Goal: Answer question/provide support: Share knowledge or assist other users

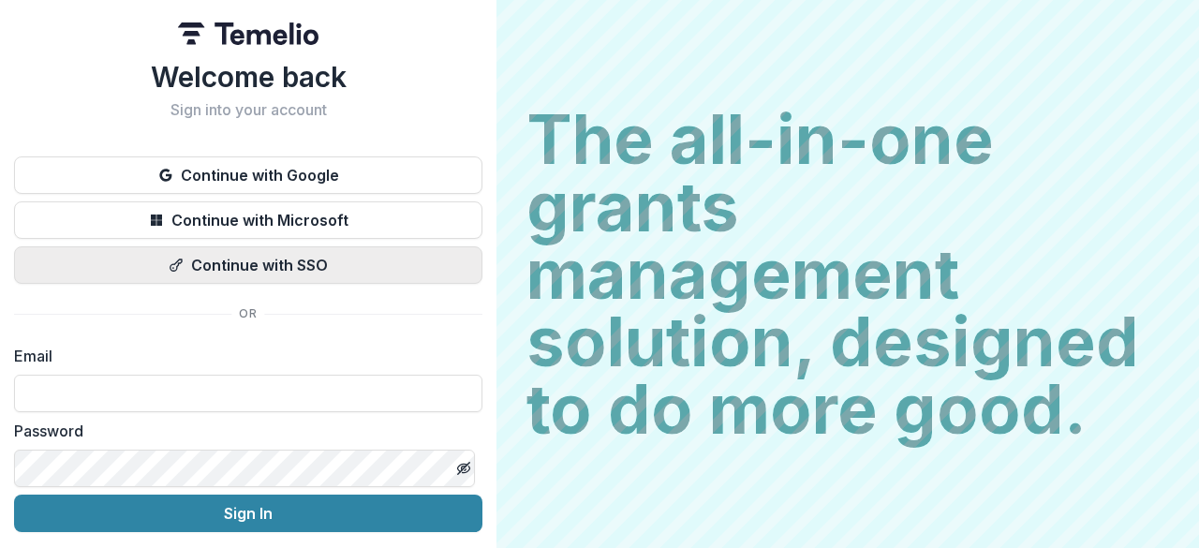
click at [221, 264] on button "Continue with SSO" at bounding box center [248, 264] width 468 height 37
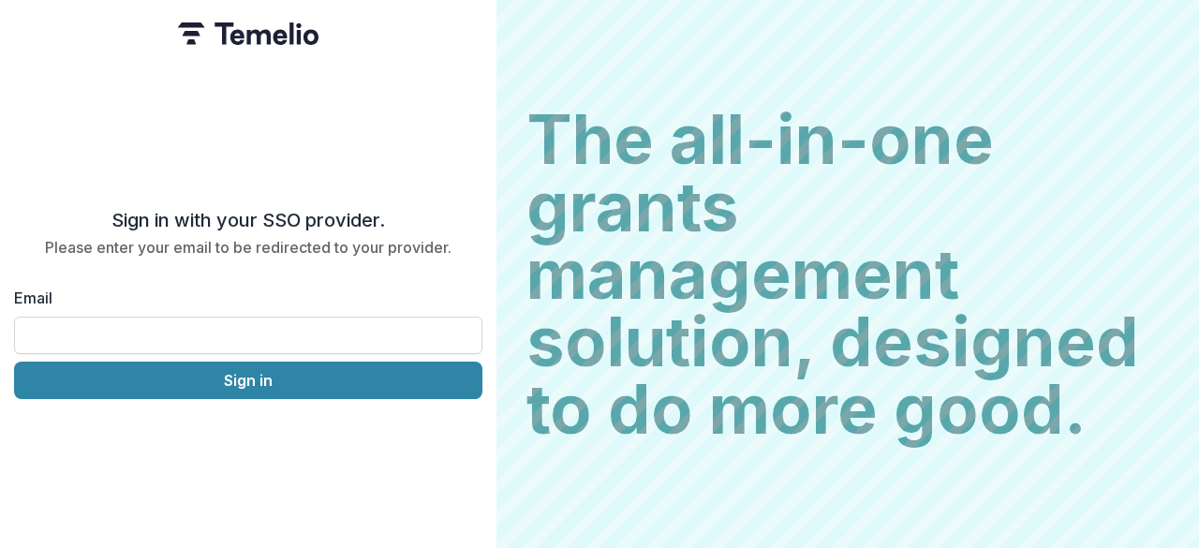
click at [107, 332] on input "Email" at bounding box center [248, 335] width 468 height 37
type input "**********"
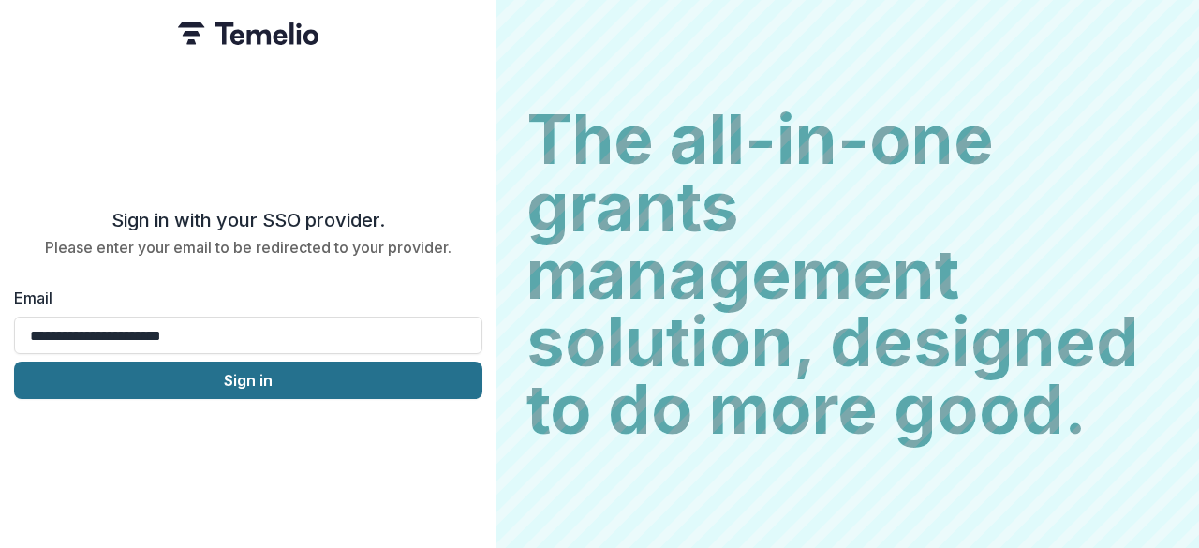
click at [246, 377] on button "Sign in" at bounding box center [248, 379] width 468 height 37
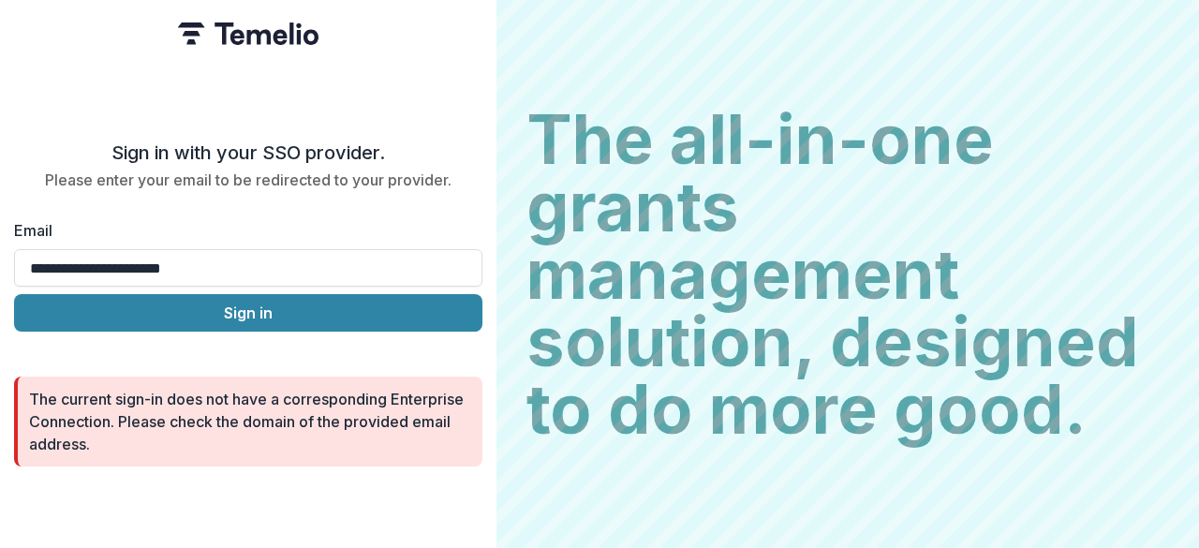
click at [256, 183] on form "**********" at bounding box center [248, 303] width 468 height 325
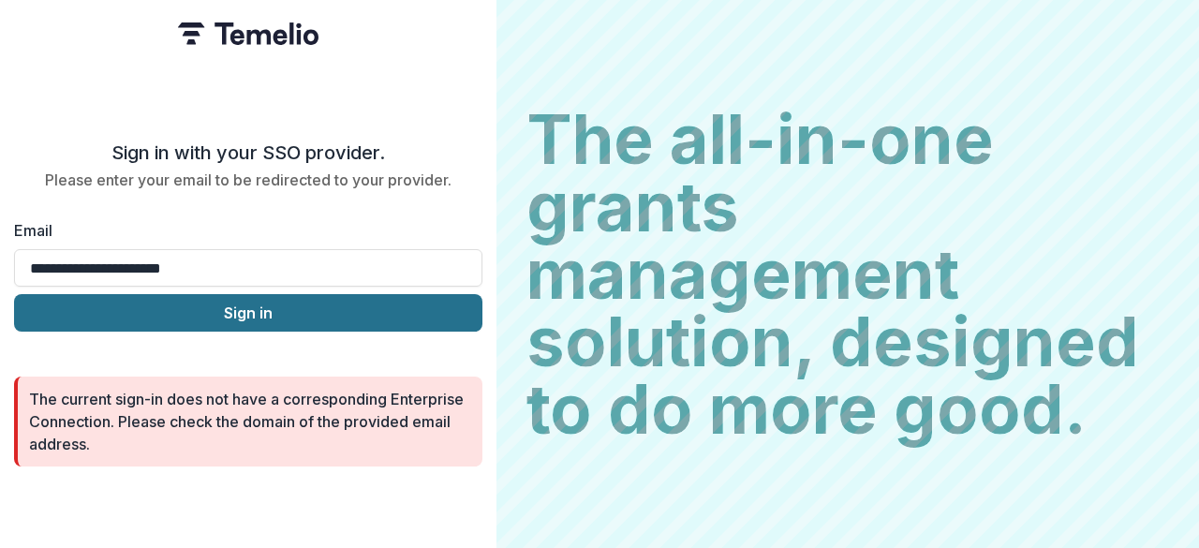
click at [258, 306] on button "Sign in" at bounding box center [248, 312] width 468 height 37
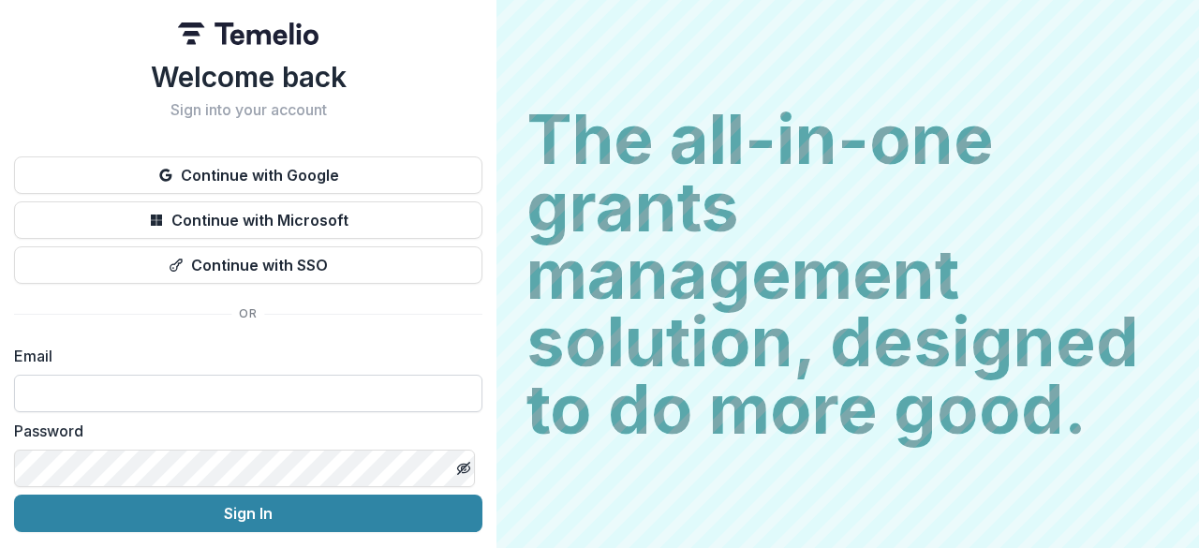
click at [164, 392] on input at bounding box center [248, 393] width 468 height 37
type input "**********"
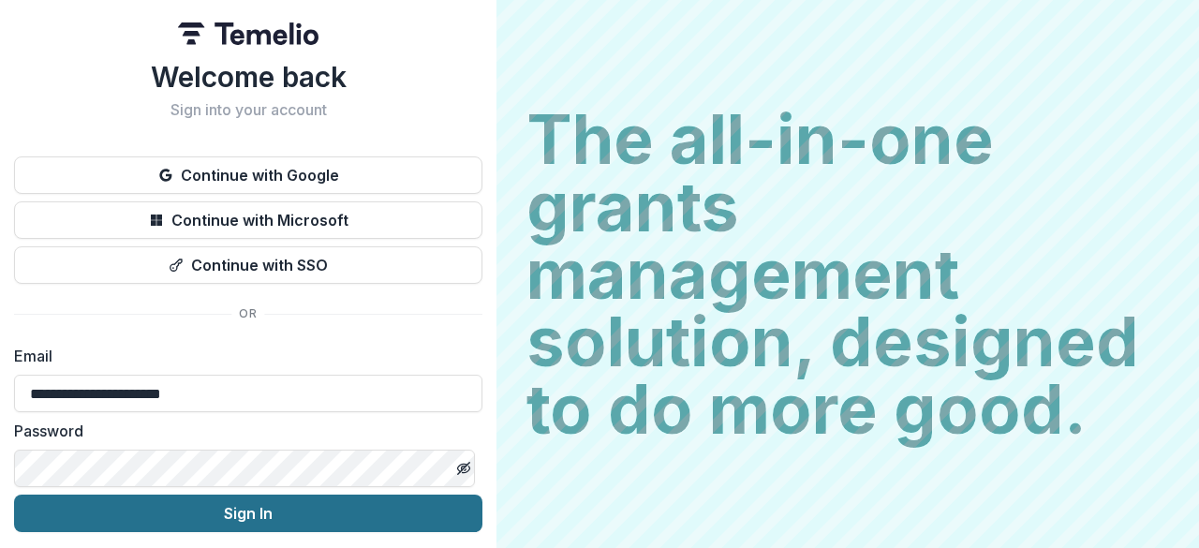
click at [231, 509] on button "Sign In" at bounding box center [248, 512] width 468 height 37
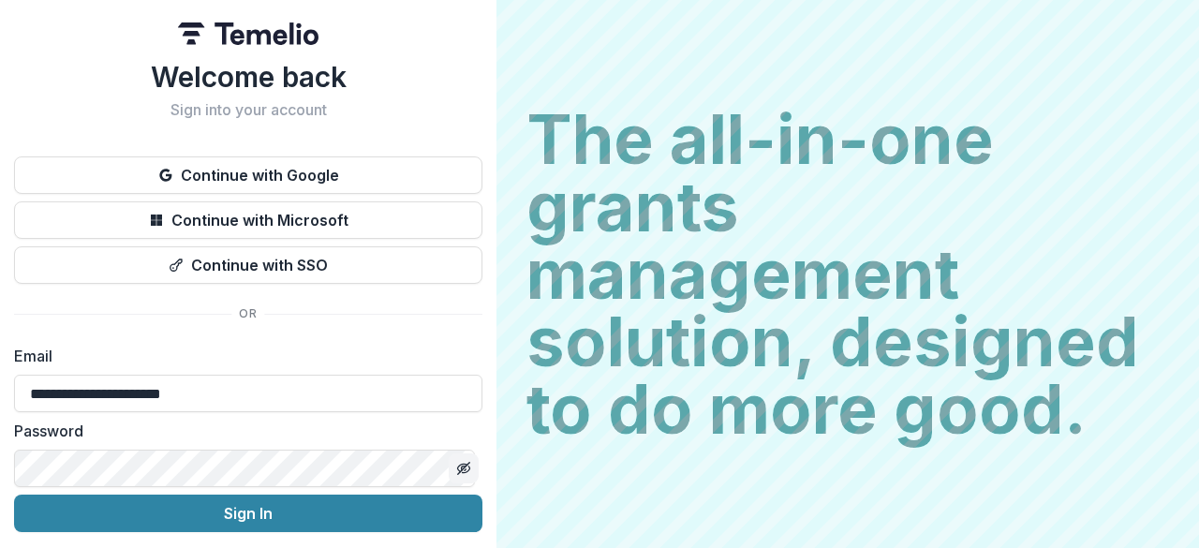
click at [457, 464] on icon "Toggle password visibility" at bounding box center [463, 468] width 15 height 15
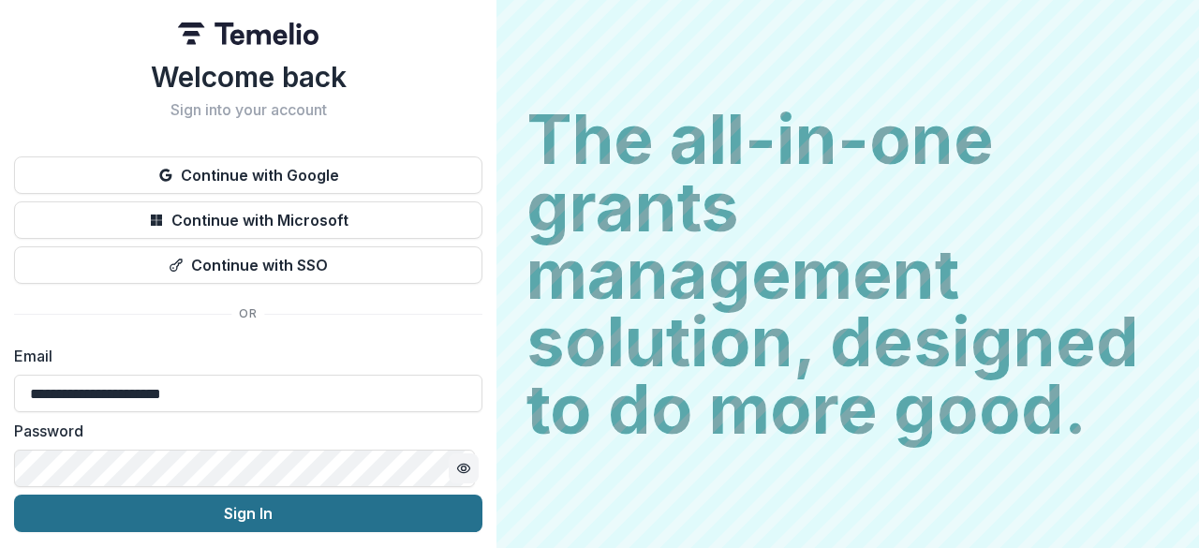
click at [237, 520] on button "Sign In" at bounding box center [248, 512] width 468 height 37
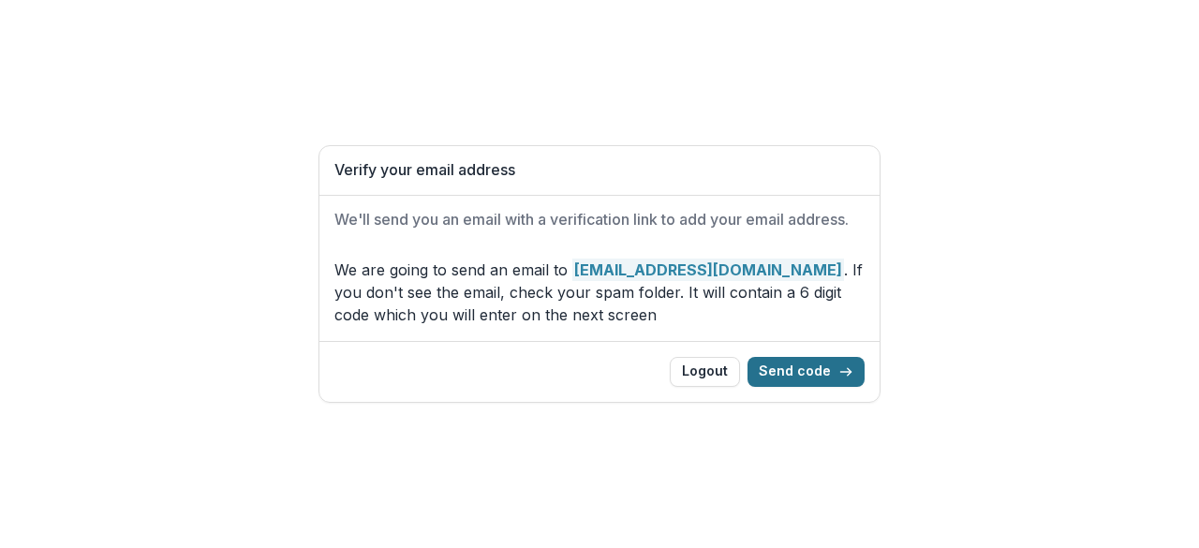
click at [813, 373] on button "Send code" at bounding box center [805, 372] width 117 height 30
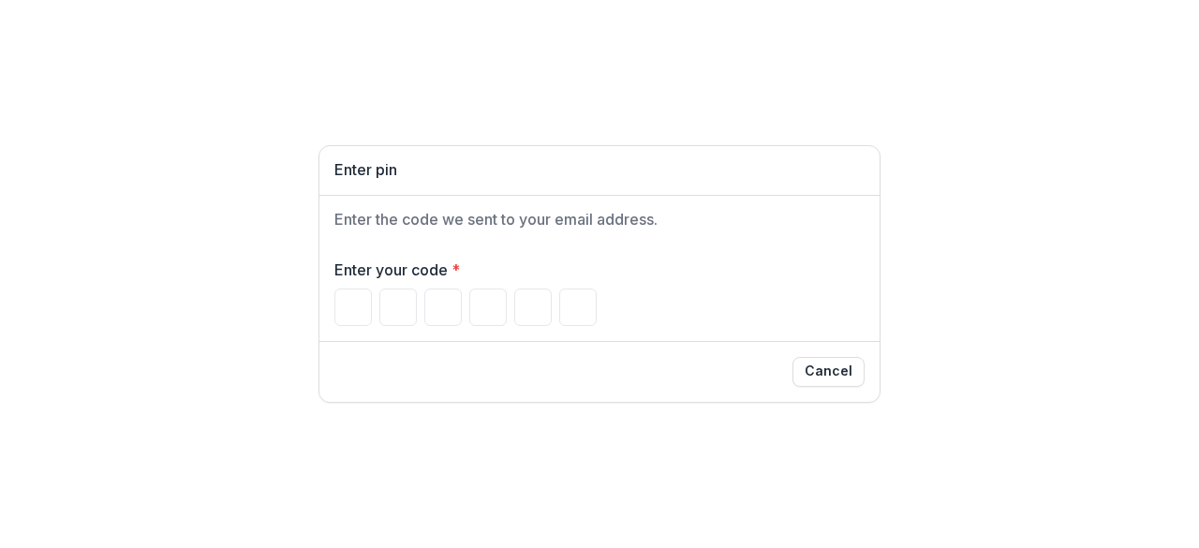
type input "*"
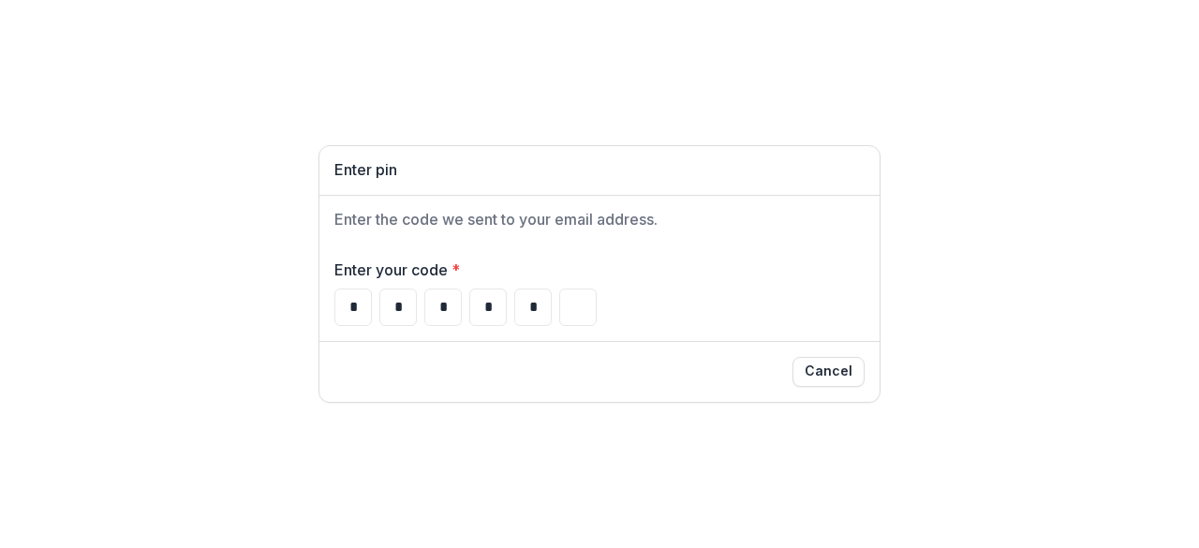
type input "*"
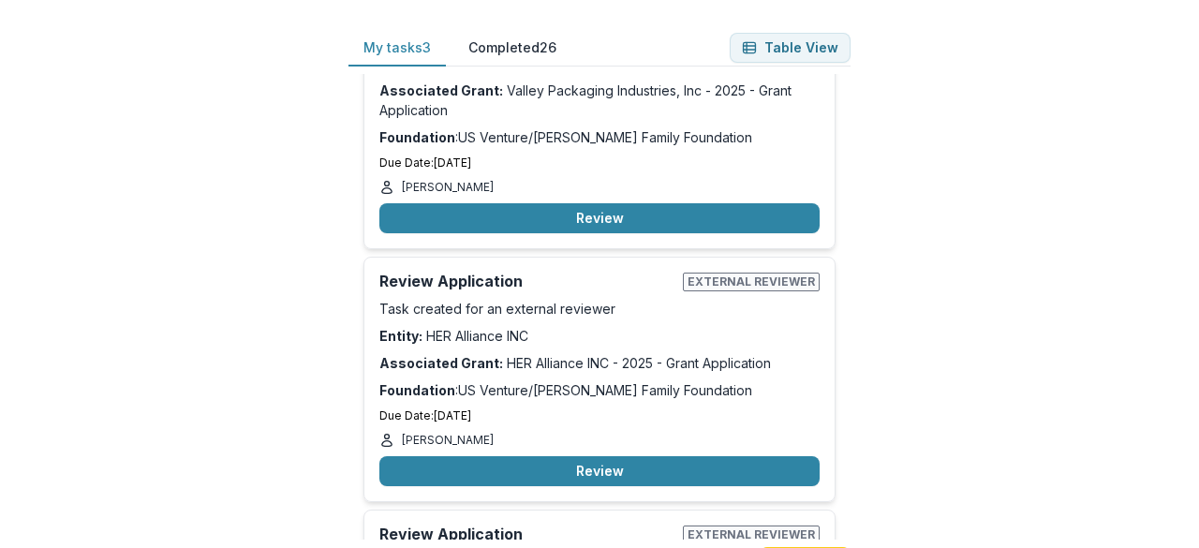
scroll to position [103, 0]
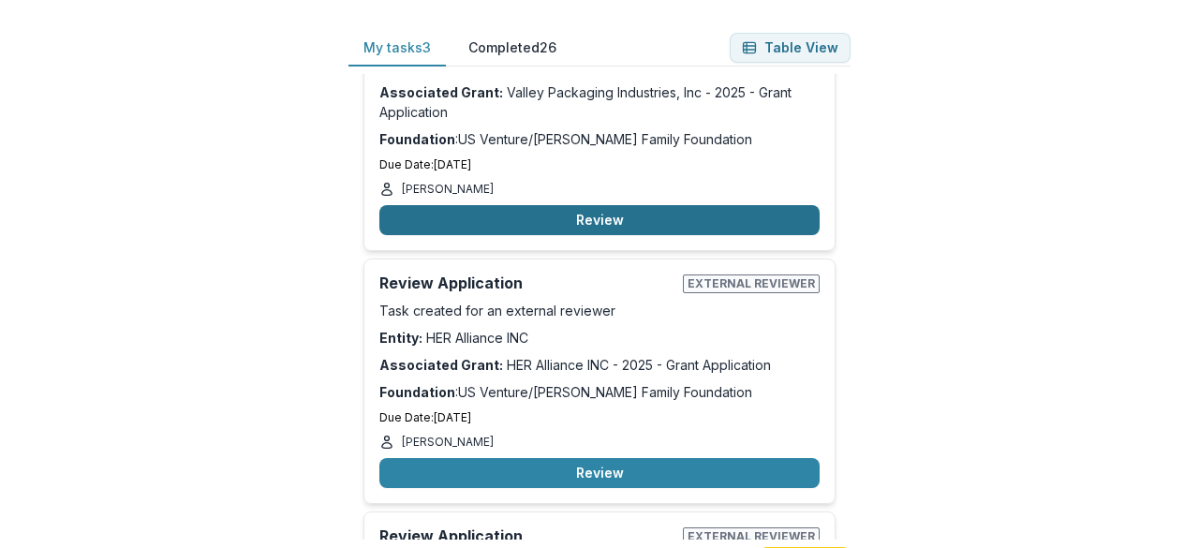
click at [592, 213] on button "Review" at bounding box center [599, 220] width 440 height 30
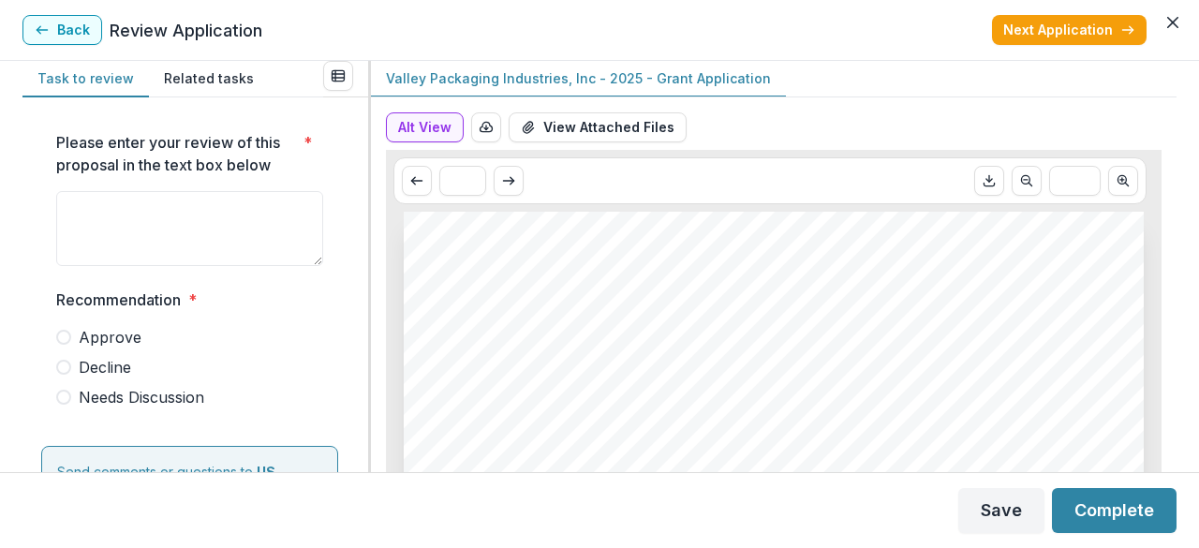
drag, startPoint x: 361, startPoint y: 189, endPoint x: 363, endPoint y: 232, distance: 43.2
click at [363, 232] on div "Please enter your review of this proposal in the text box below * Recommendatio…" at bounding box center [195, 284] width 346 height 375
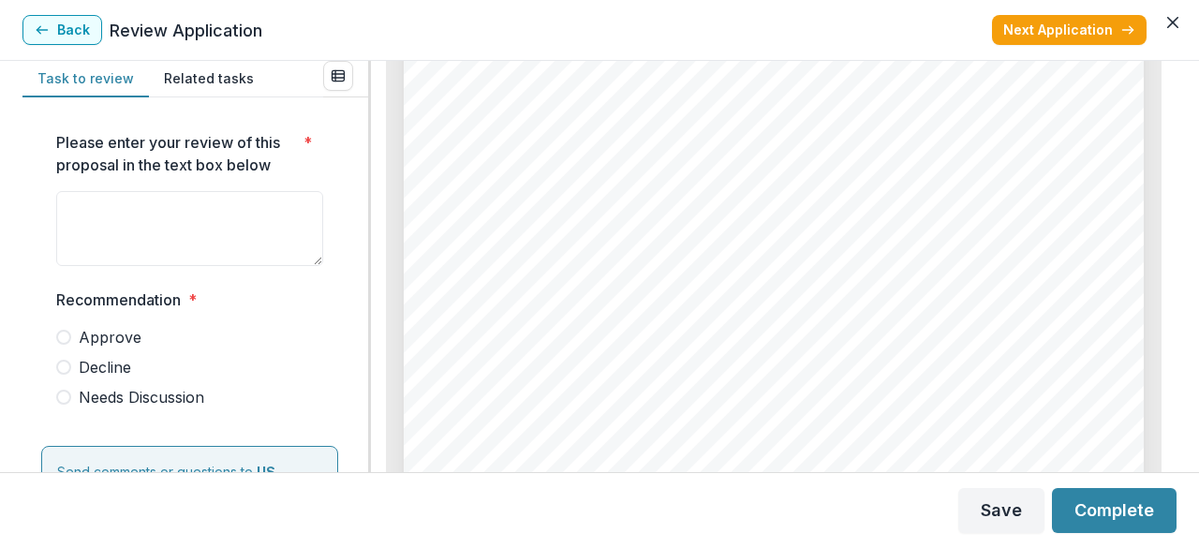
scroll to position [7135, 0]
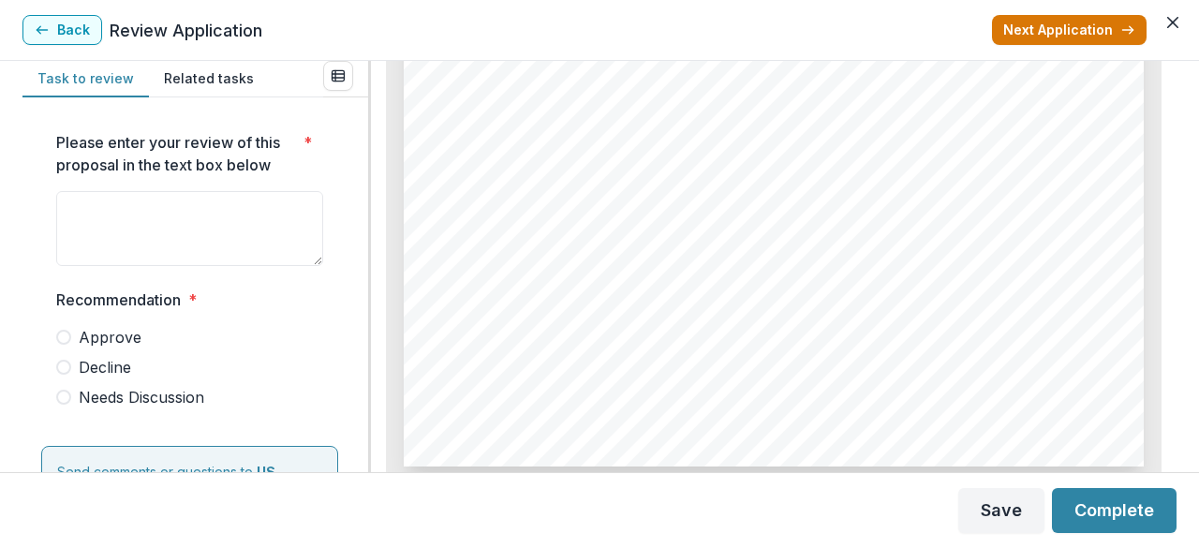
click at [1070, 36] on button "Next Application" at bounding box center [1069, 30] width 155 height 30
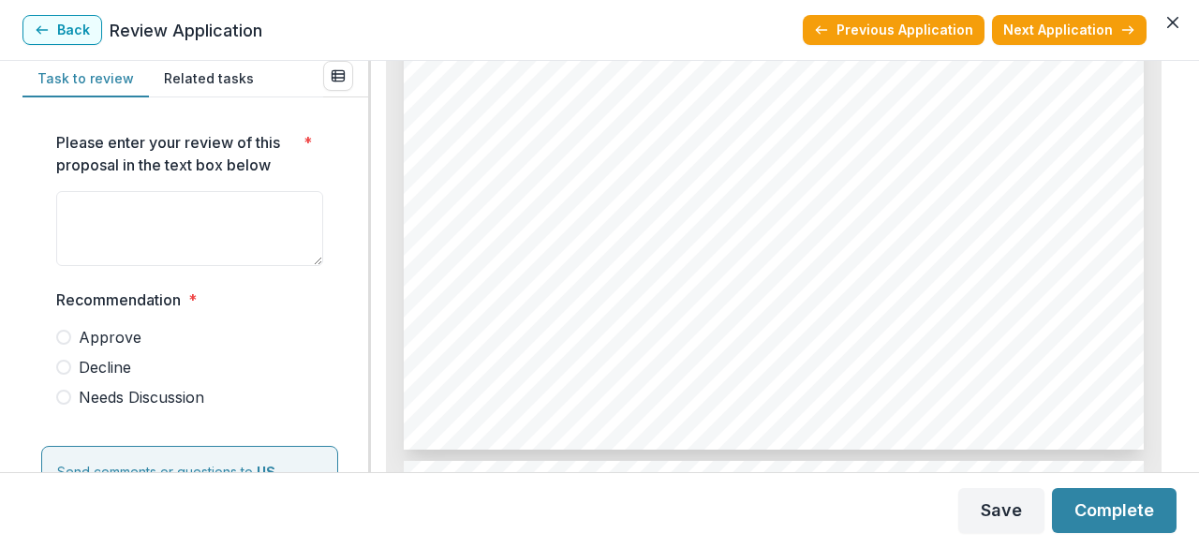
scroll to position [1892, 0]
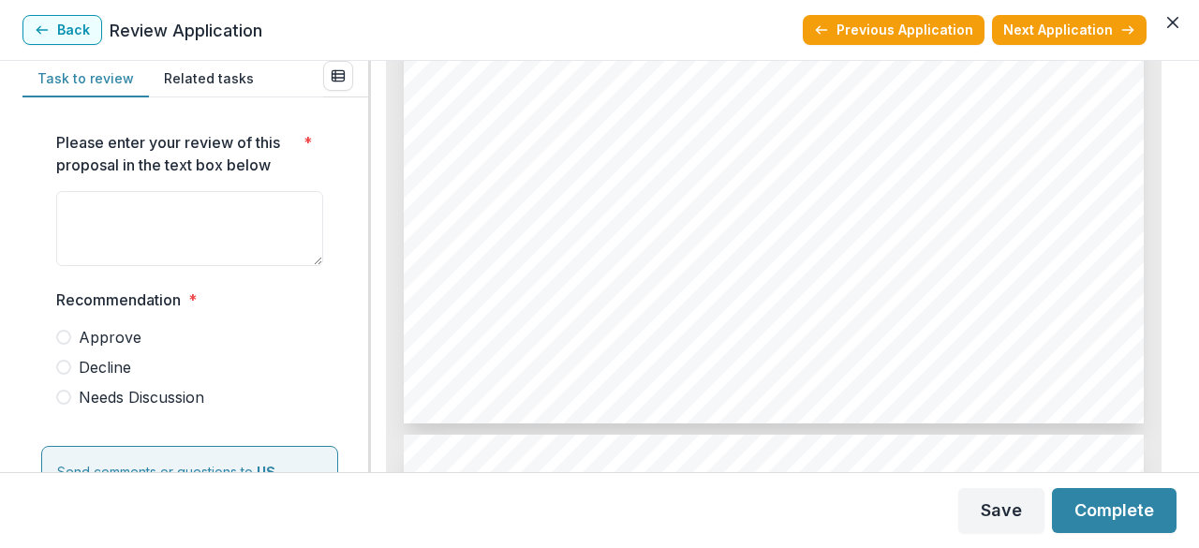
drag, startPoint x: 1176, startPoint y: 166, endPoint x: 1179, endPoint y: 175, distance: 9.8
click at [1179, 175] on div "Task to review Related tasks Please enter your review of this proposal in the t…" at bounding box center [599, 266] width 1199 height 411
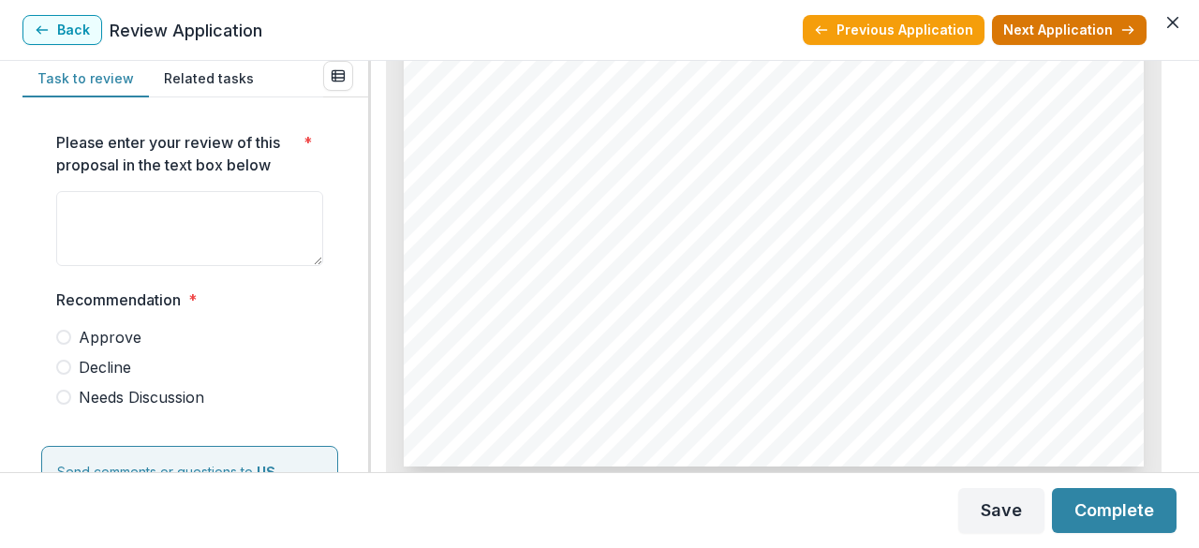
click at [1077, 36] on button "Next Application" at bounding box center [1069, 30] width 155 height 30
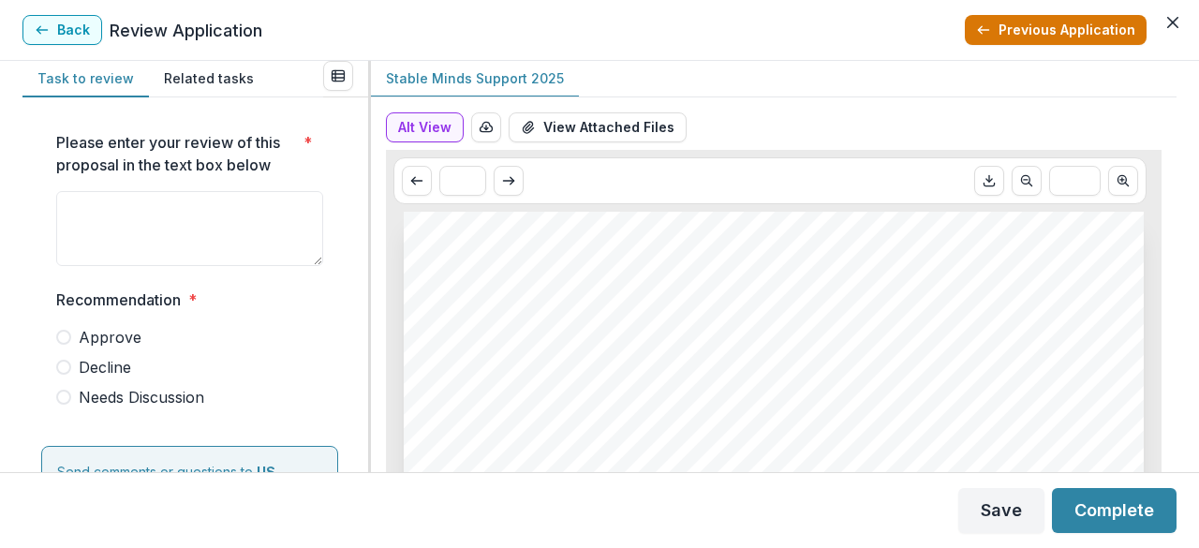
click at [1039, 31] on button "Previous Application" at bounding box center [1056, 30] width 182 height 30
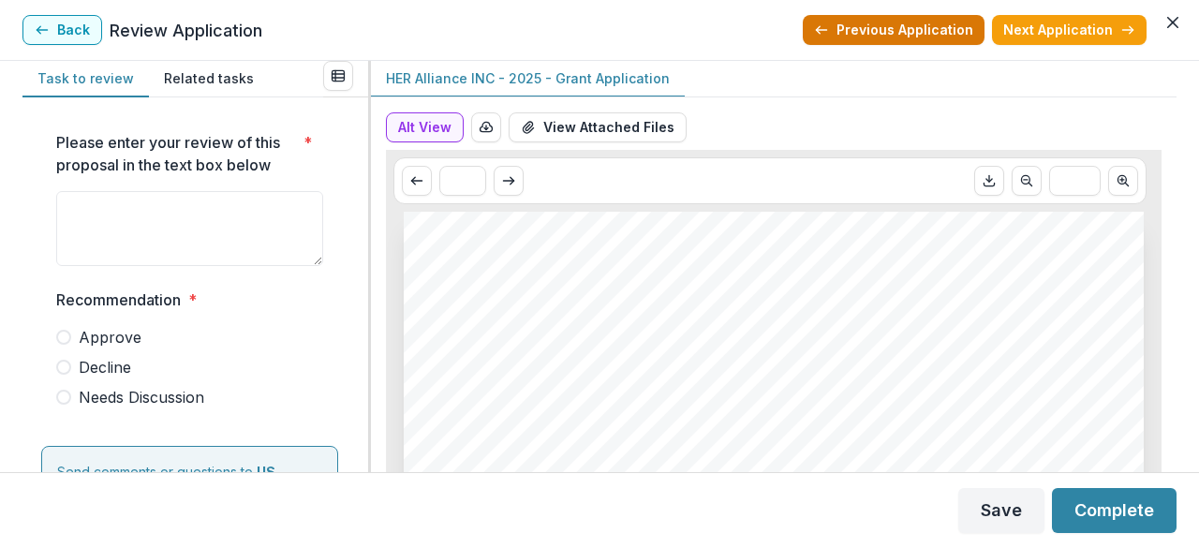
click at [940, 33] on button "Previous Application" at bounding box center [894, 30] width 182 height 30
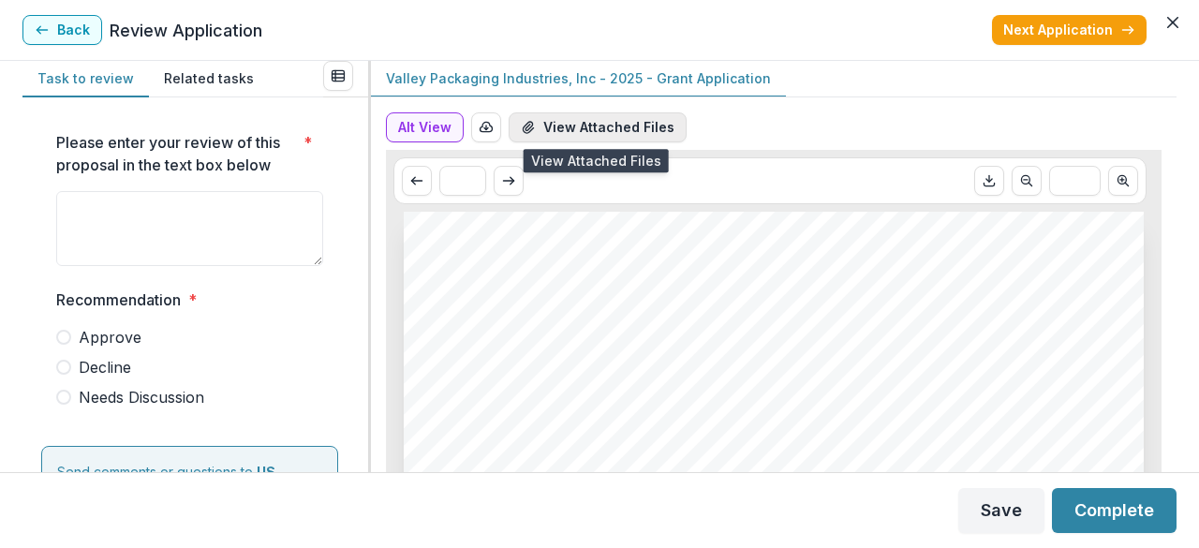
click at [591, 129] on button "View Attached Files" at bounding box center [598, 127] width 178 height 30
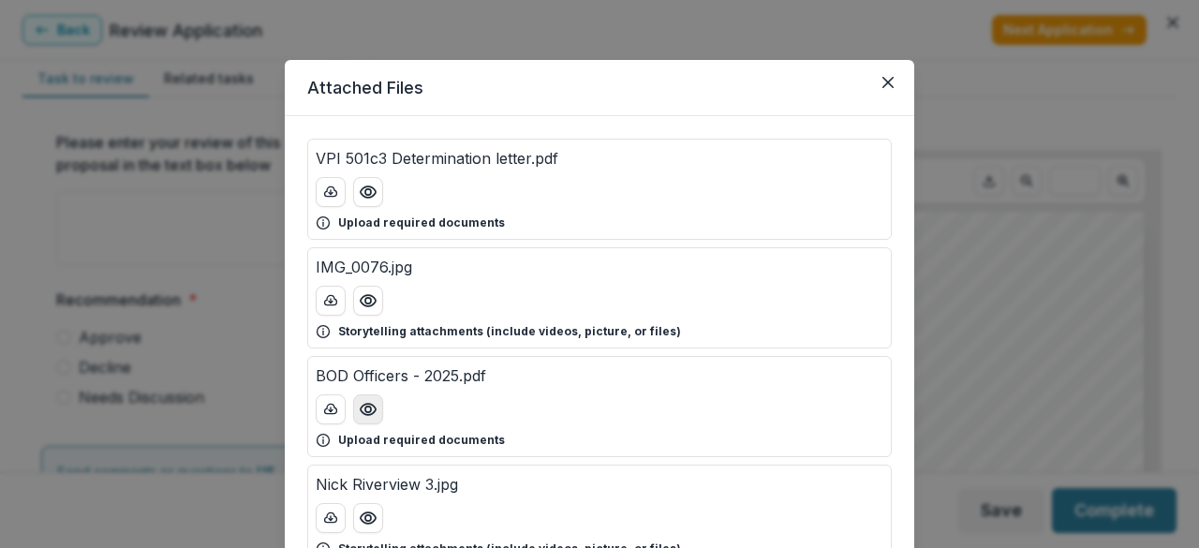
click at [361, 410] on icon "Preview BOD Officers - 2025.pdf" at bounding box center [368, 409] width 15 height 11
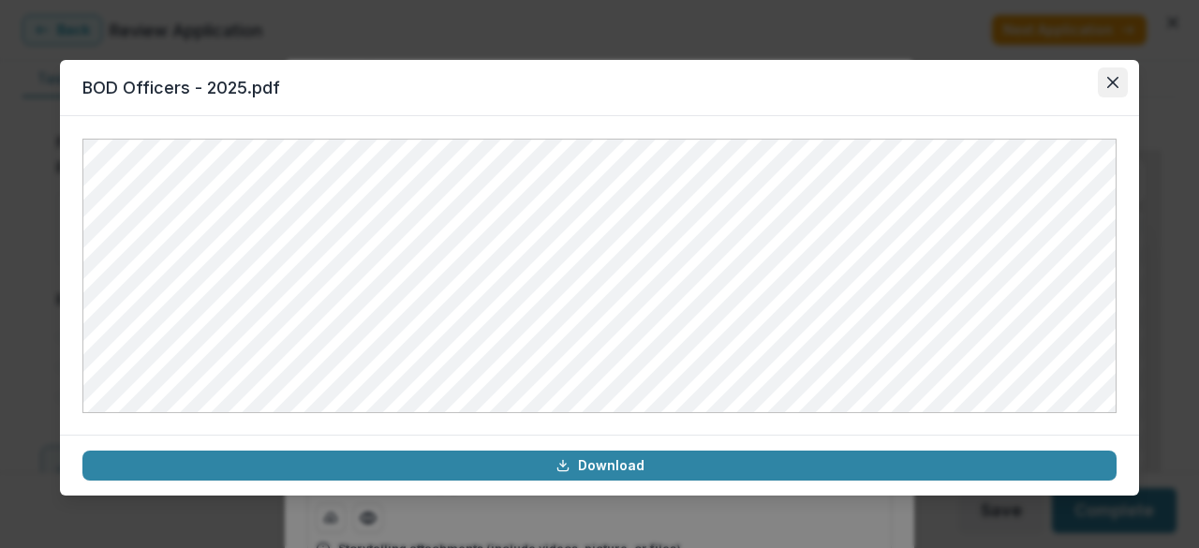
click at [1109, 88] on button "Close" at bounding box center [1113, 82] width 30 height 30
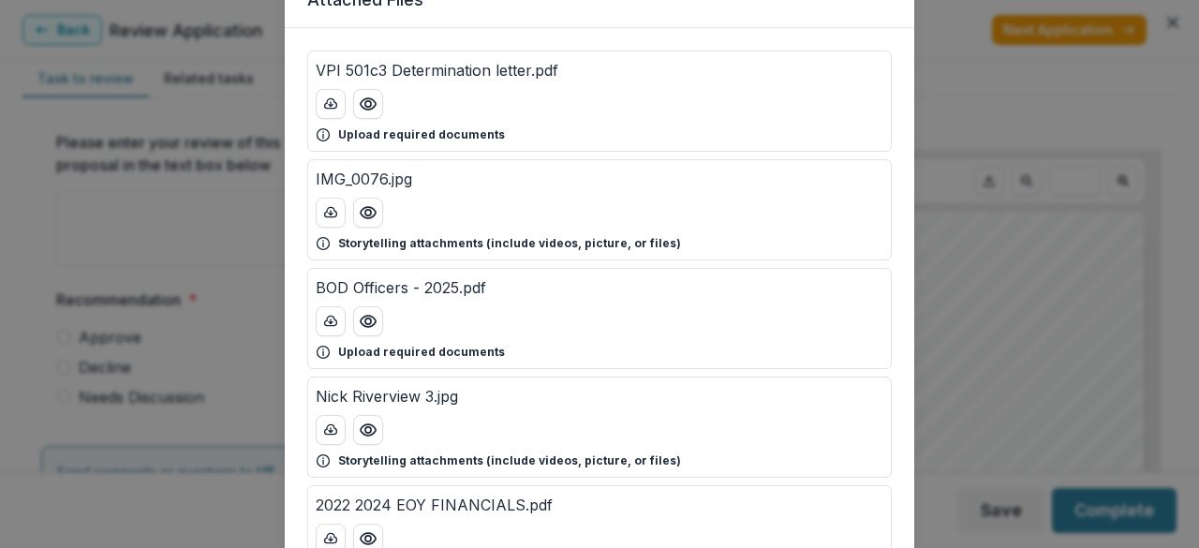
scroll to position [81, 0]
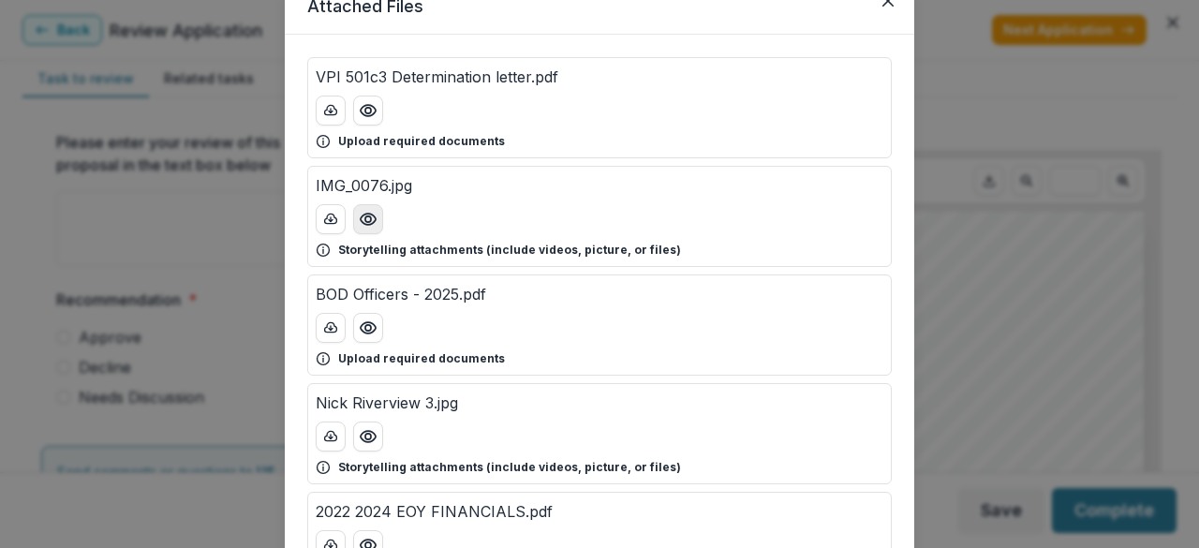
click at [362, 222] on icon "Preview IMG_0076.jpg" at bounding box center [368, 219] width 15 height 11
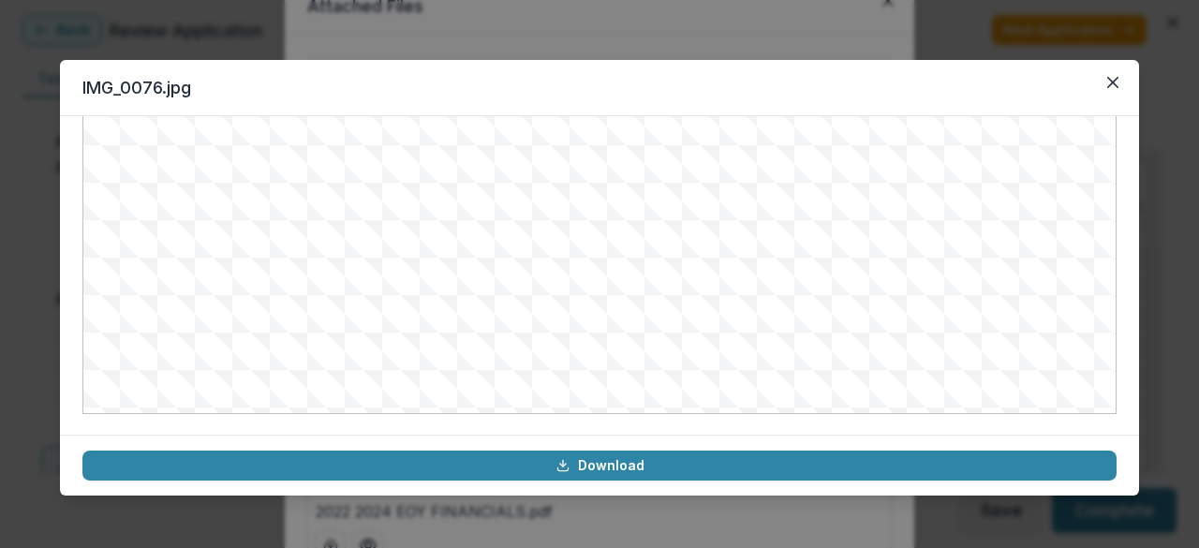
scroll to position [0, 0]
click at [1114, 83] on icon "Close" at bounding box center [1112, 82] width 11 height 11
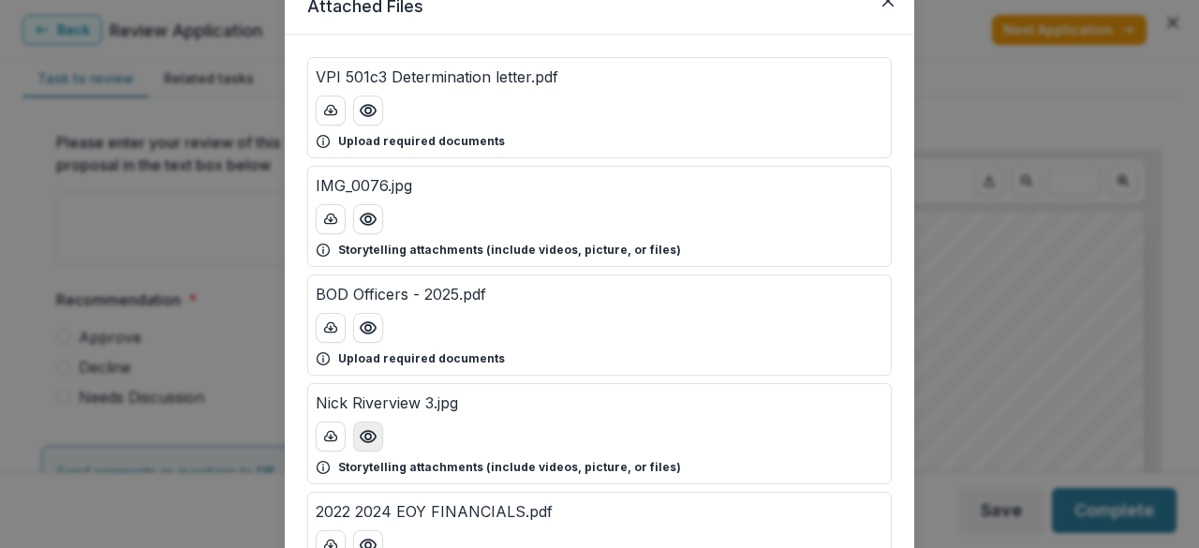
click at [364, 434] on icon "Preview Nick Riverview 3.jpg" at bounding box center [368, 436] width 19 height 19
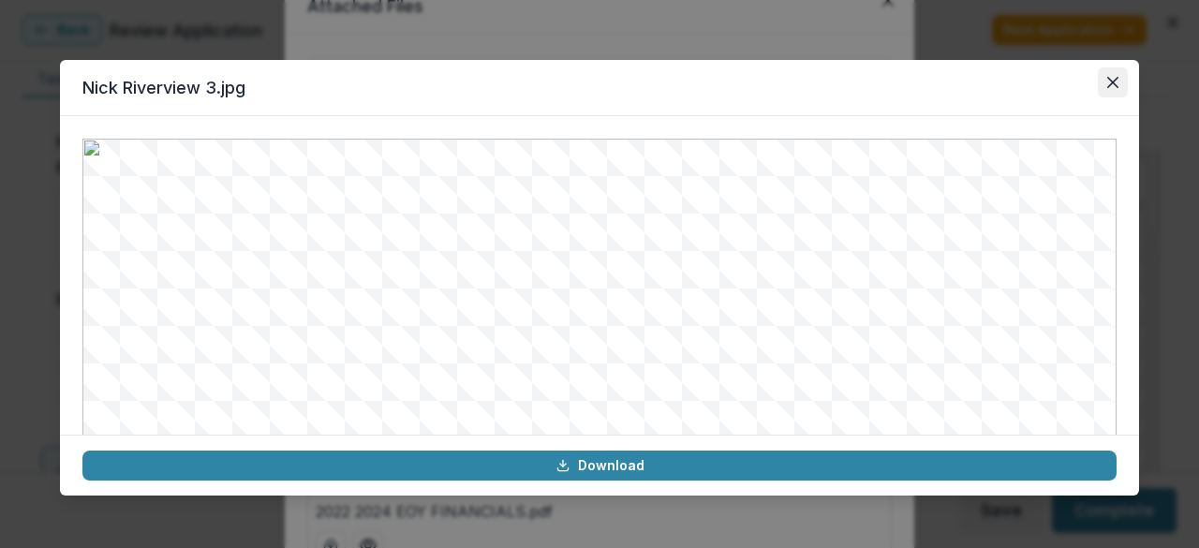
click at [1111, 85] on icon "Close" at bounding box center [1112, 82] width 11 height 11
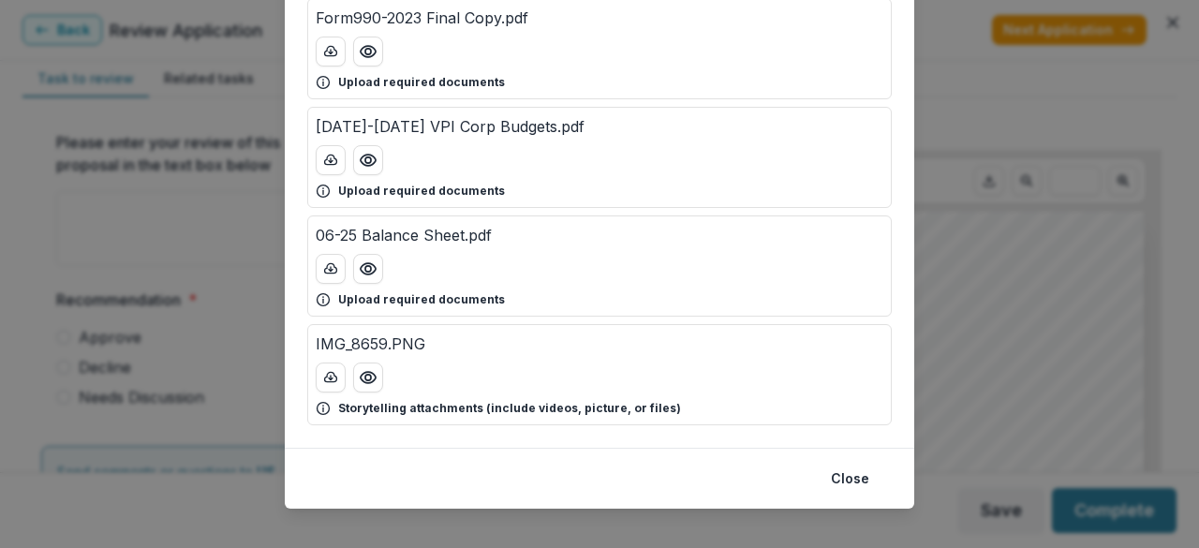
scroll to position [1562, 0]
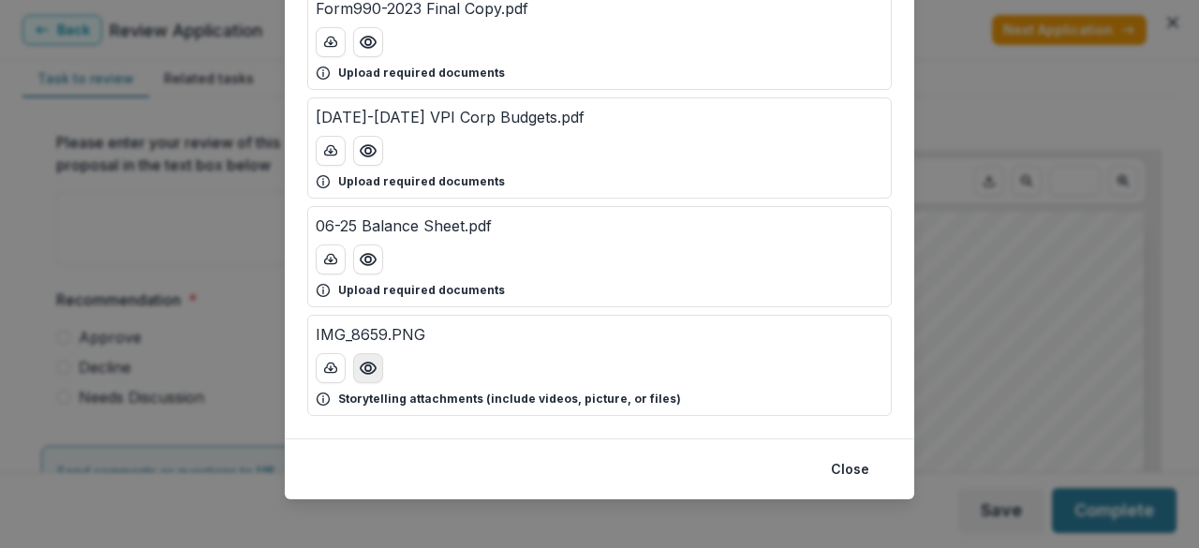
click at [362, 362] on icon "Preview IMG_8659.PNG" at bounding box center [368, 367] width 15 height 11
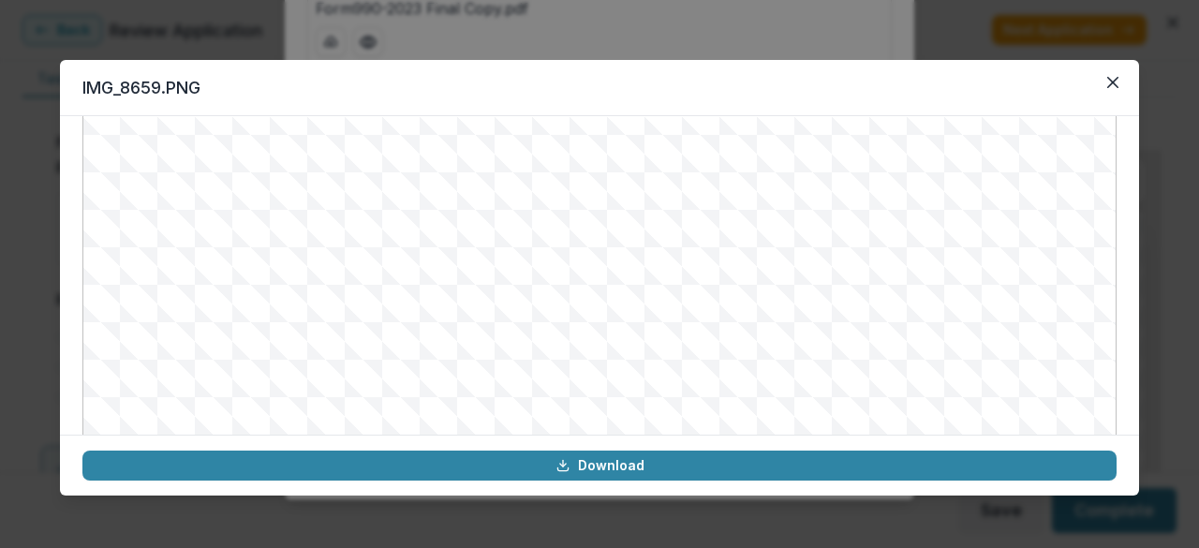
scroll to position [218, 0]
click at [1107, 83] on icon "Close" at bounding box center [1112, 82] width 11 height 11
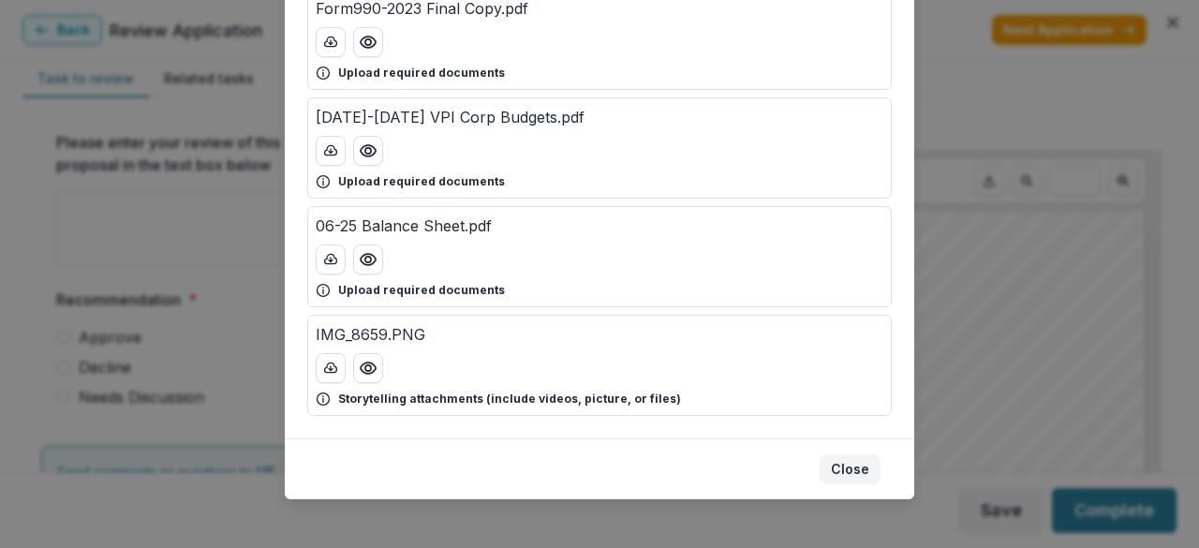
click at [841, 459] on button "Close" at bounding box center [849, 469] width 61 height 30
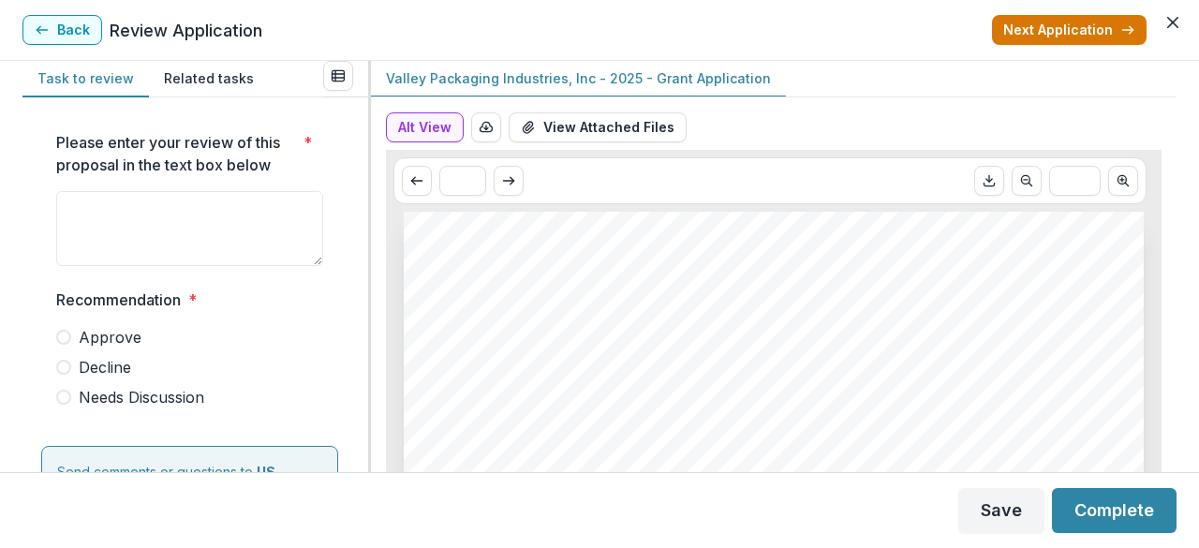
click at [1084, 36] on button "Next Application" at bounding box center [1069, 30] width 155 height 30
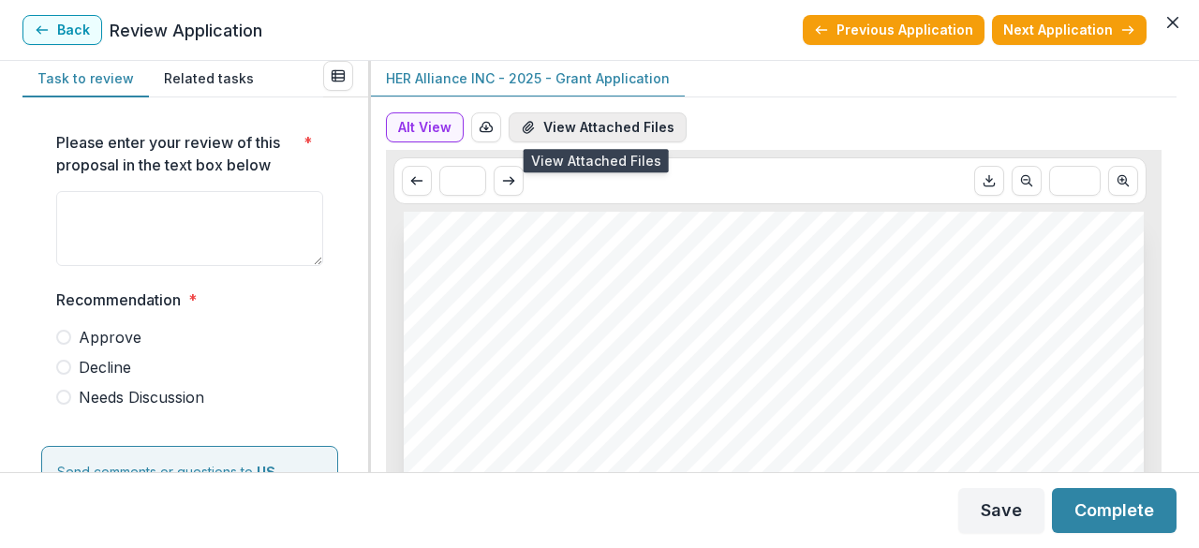
click at [615, 124] on button "View Attached Files" at bounding box center [598, 127] width 178 height 30
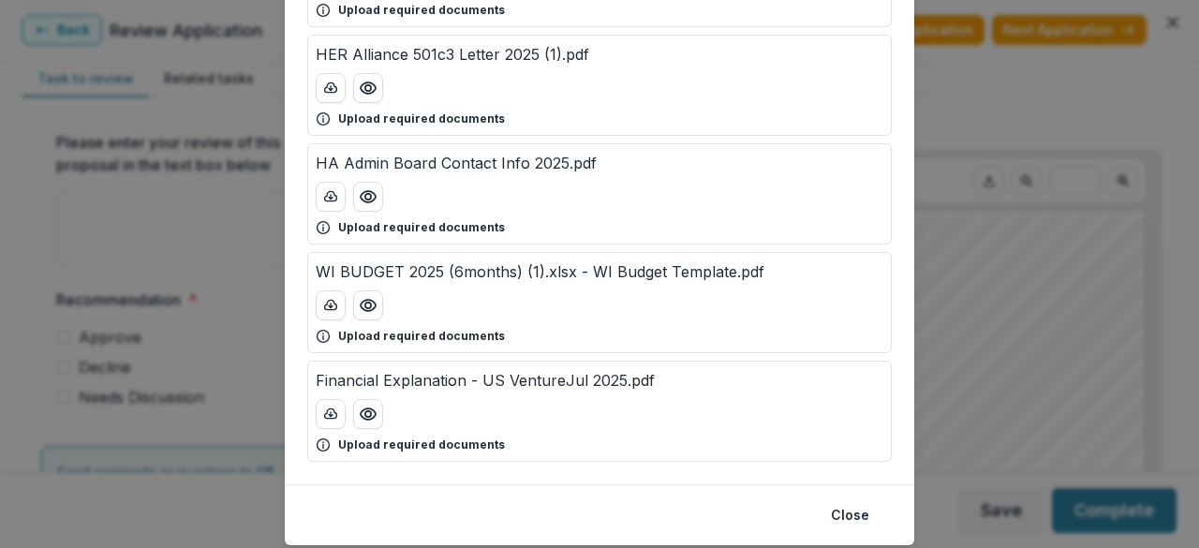
scroll to position [449, 0]
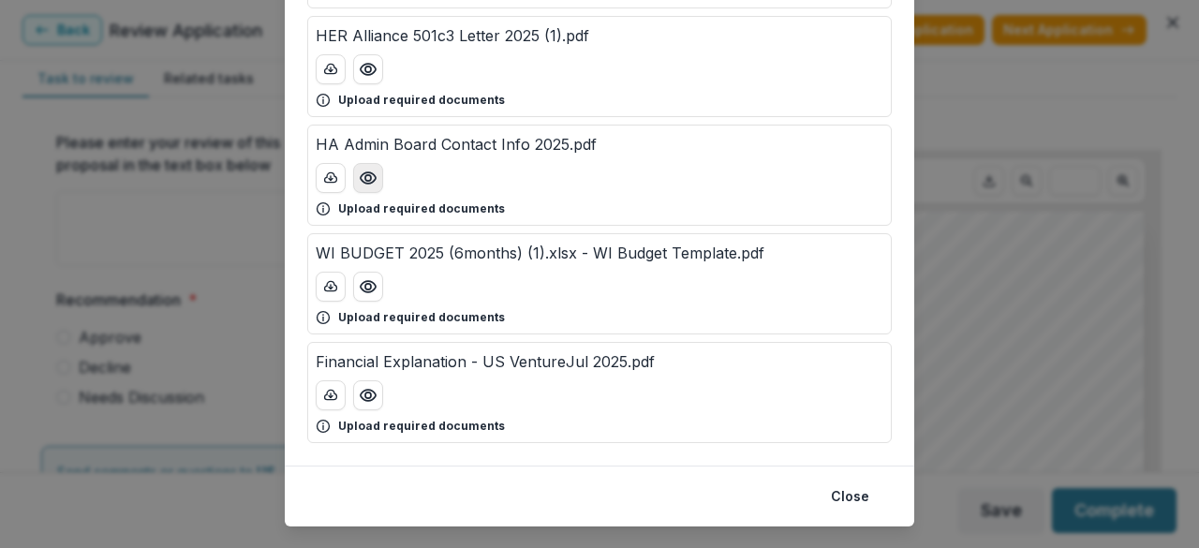
click at [361, 178] on icon "Preview HA Admin Board Contact Info 2025.pdf" at bounding box center [368, 178] width 19 height 19
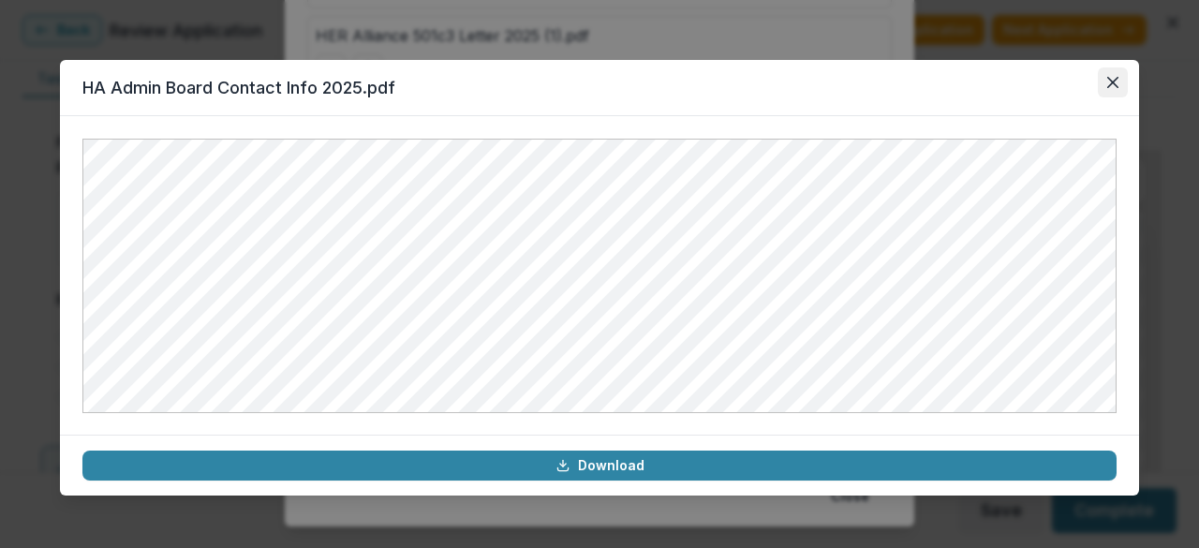
click at [1116, 82] on icon "Close" at bounding box center [1112, 82] width 11 height 11
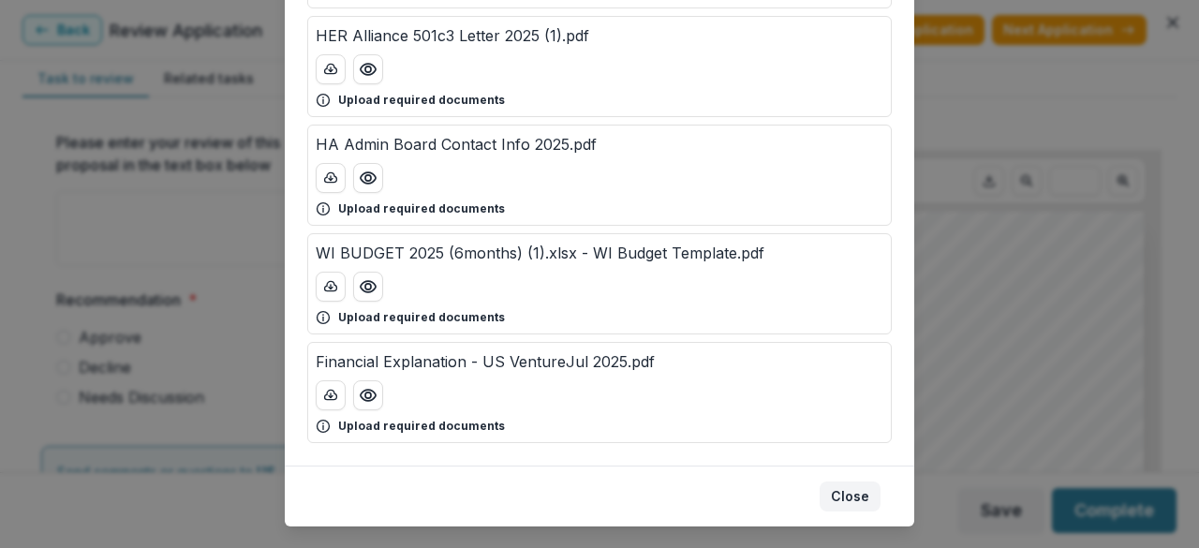
click at [848, 495] on button "Close" at bounding box center [849, 496] width 61 height 30
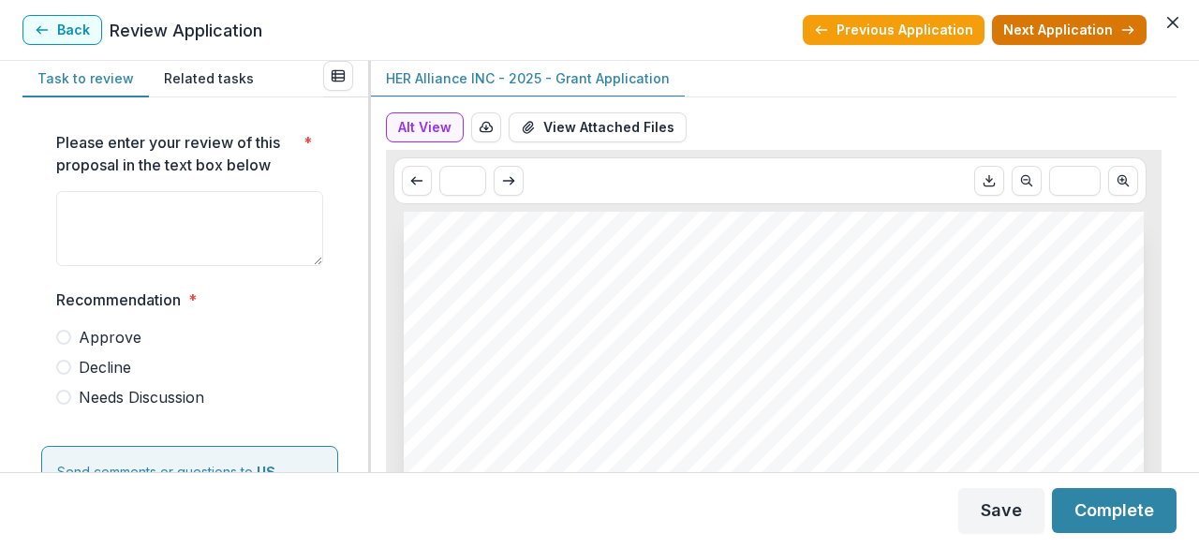
click at [1068, 30] on button "Next Application" at bounding box center [1069, 30] width 155 height 30
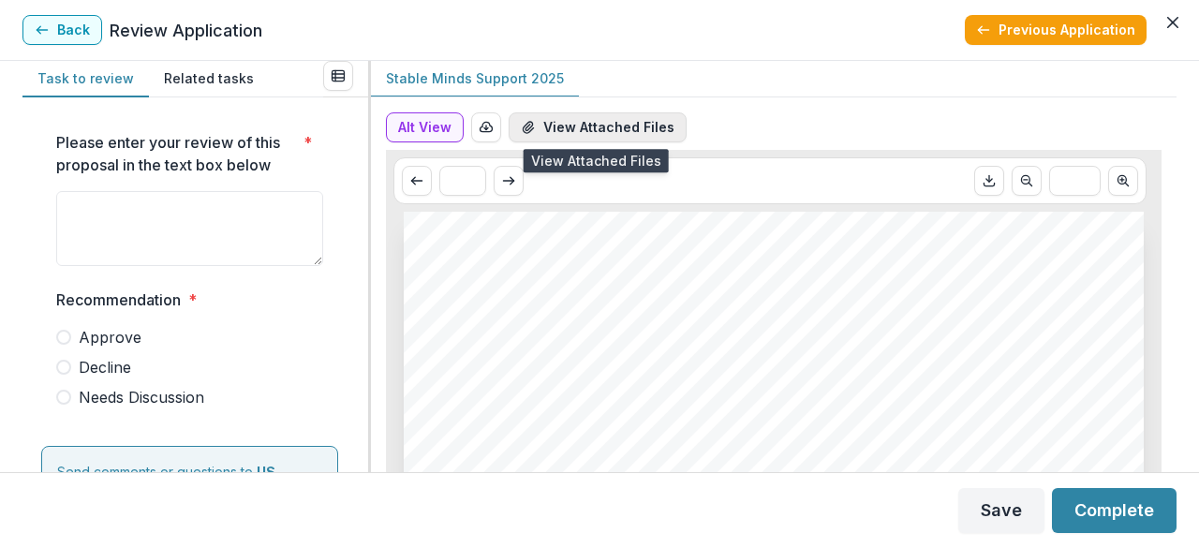
click at [607, 125] on button "View Attached Files" at bounding box center [598, 127] width 178 height 30
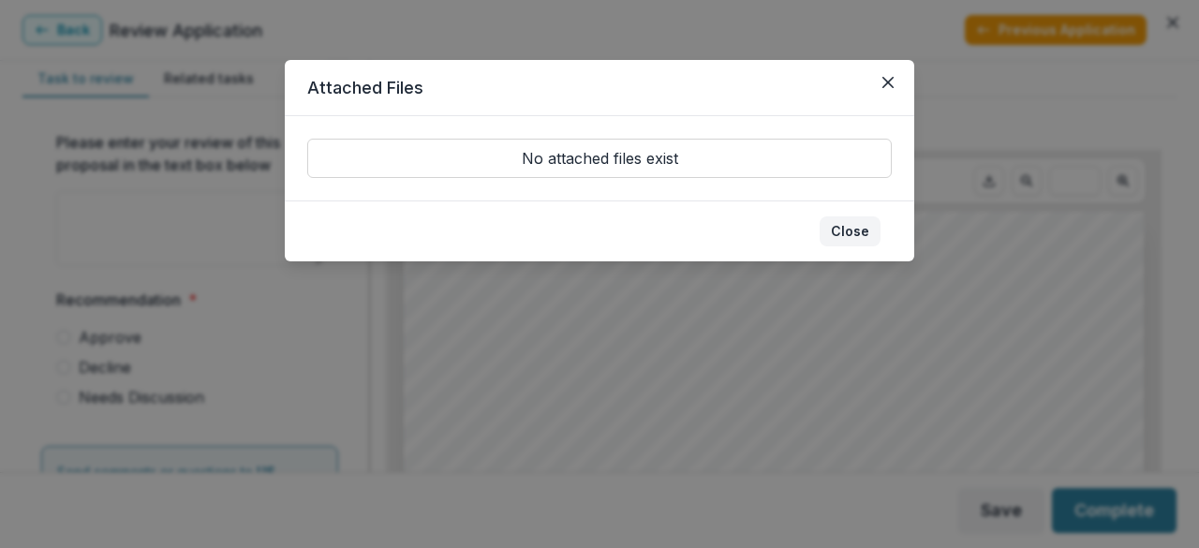
click at [843, 226] on button "Close" at bounding box center [849, 231] width 61 height 30
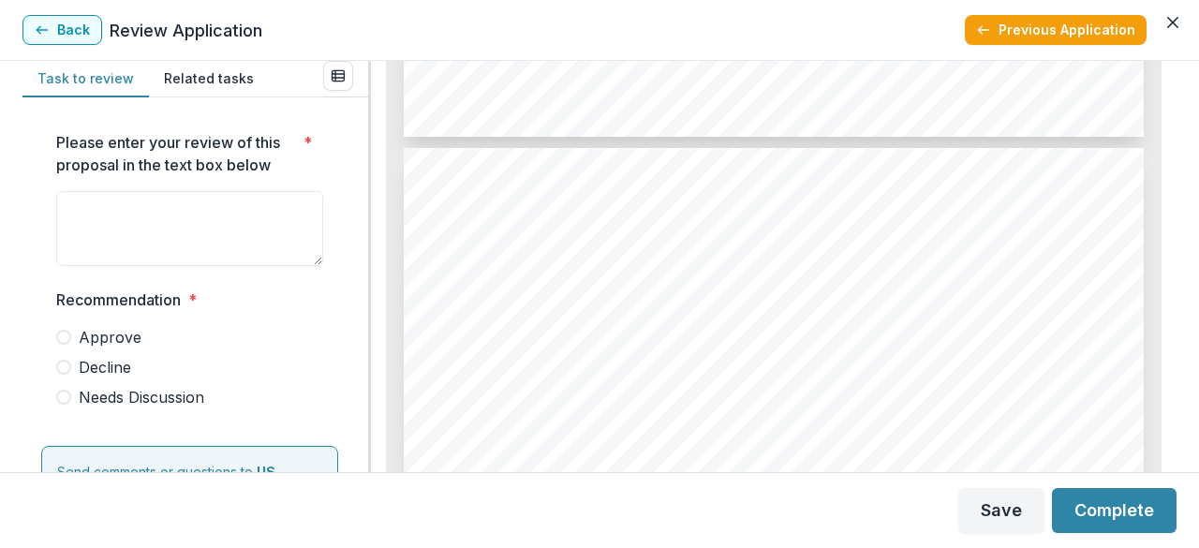
scroll to position [5359, 0]
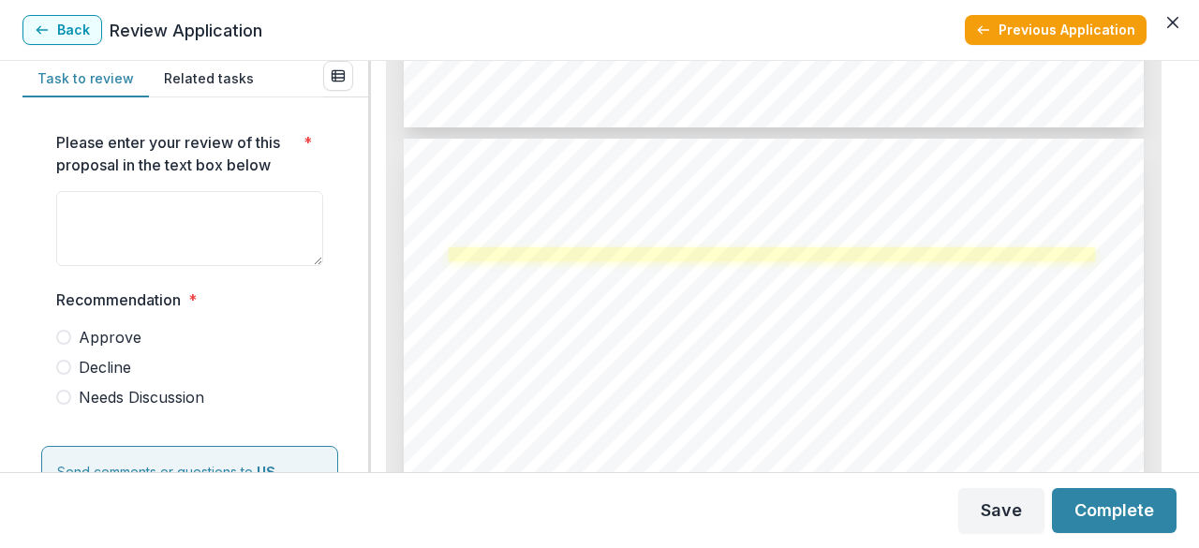
click at [854, 254] on link at bounding box center [772, 254] width 647 height 15
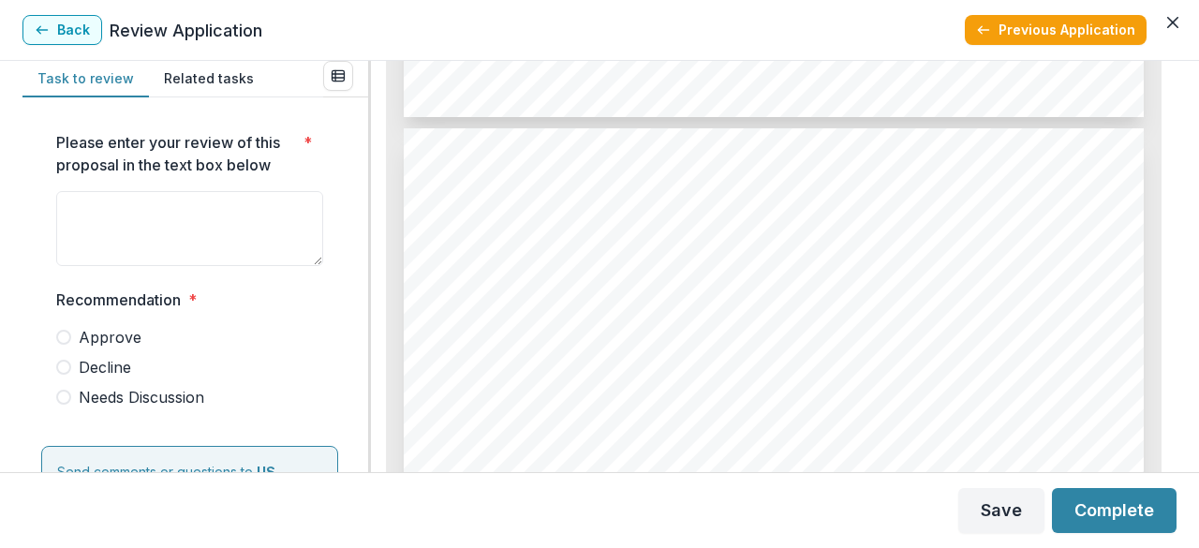
scroll to position [5388, 0]
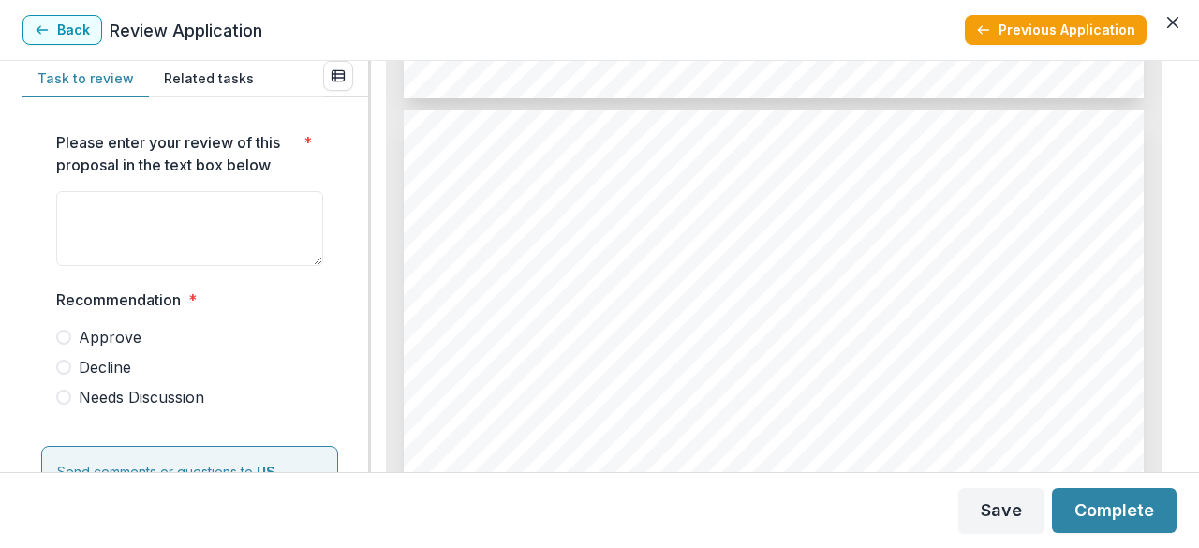
click at [1198, 418] on div "Task to review Related tasks Please enter your review of this proposal in the t…" at bounding box center [599, 266] width 1199 height 411
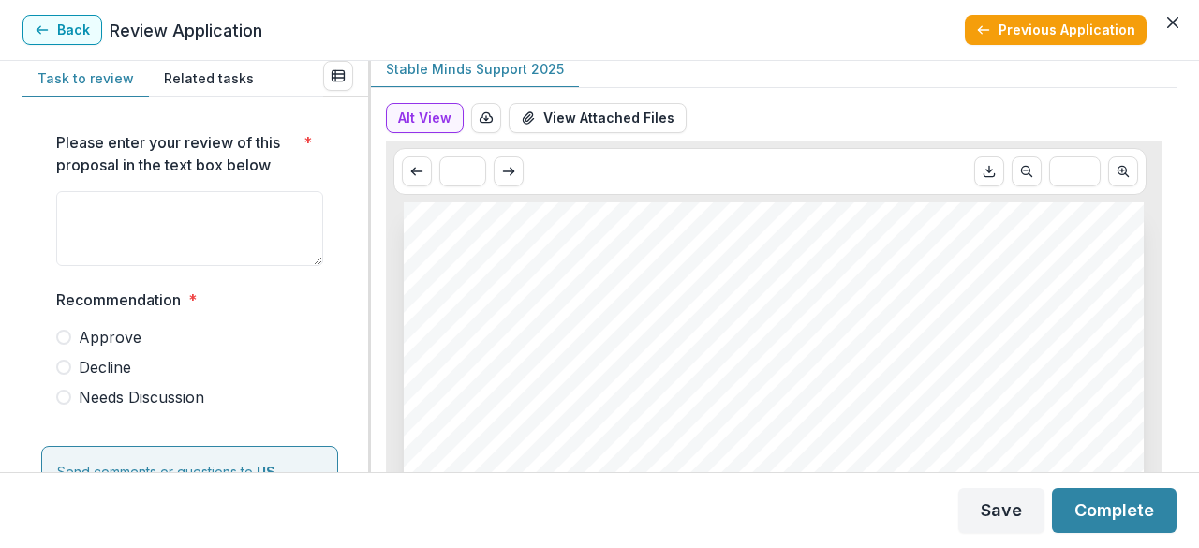
scroll to position [0, 0]
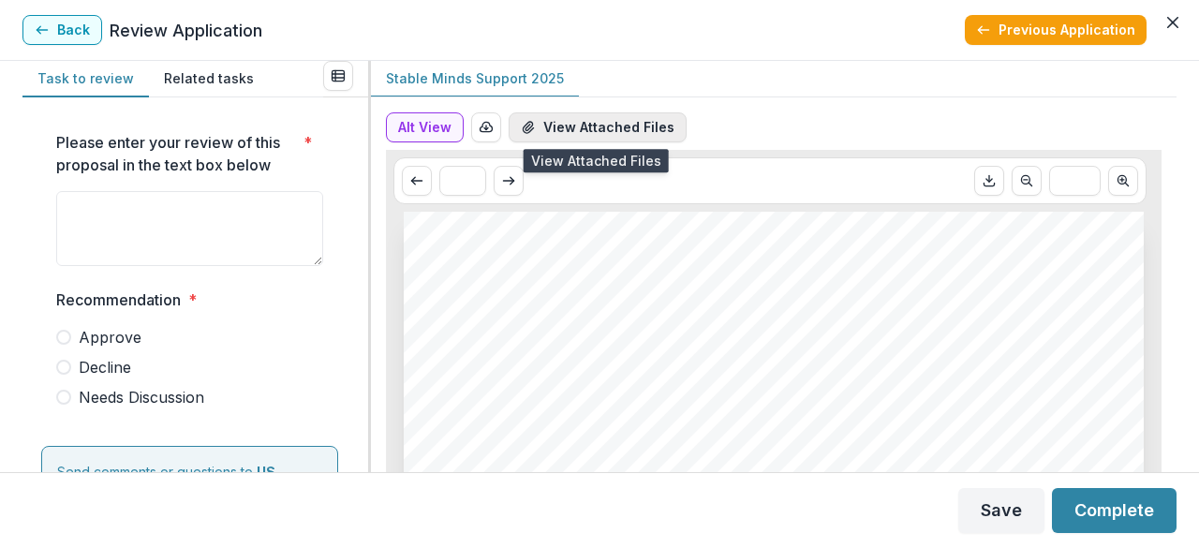
click at [571, 122] on button "View Attached Files" at bounding box center [598, 127] width 178 height 30
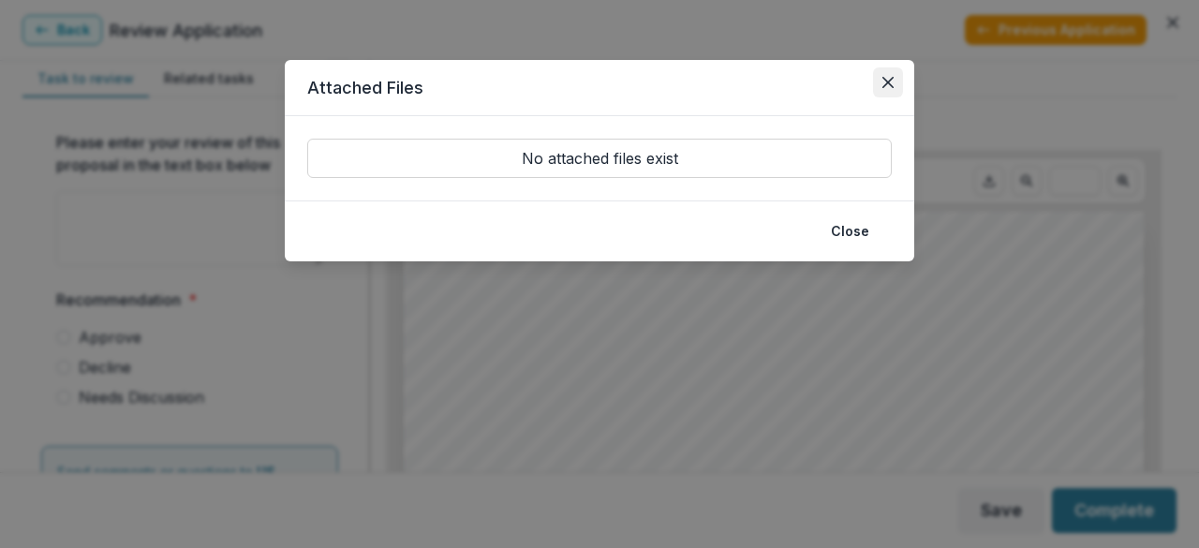
click at [890, 80] on icon "Close" at bounding box center [887, 82] width 11 height 11
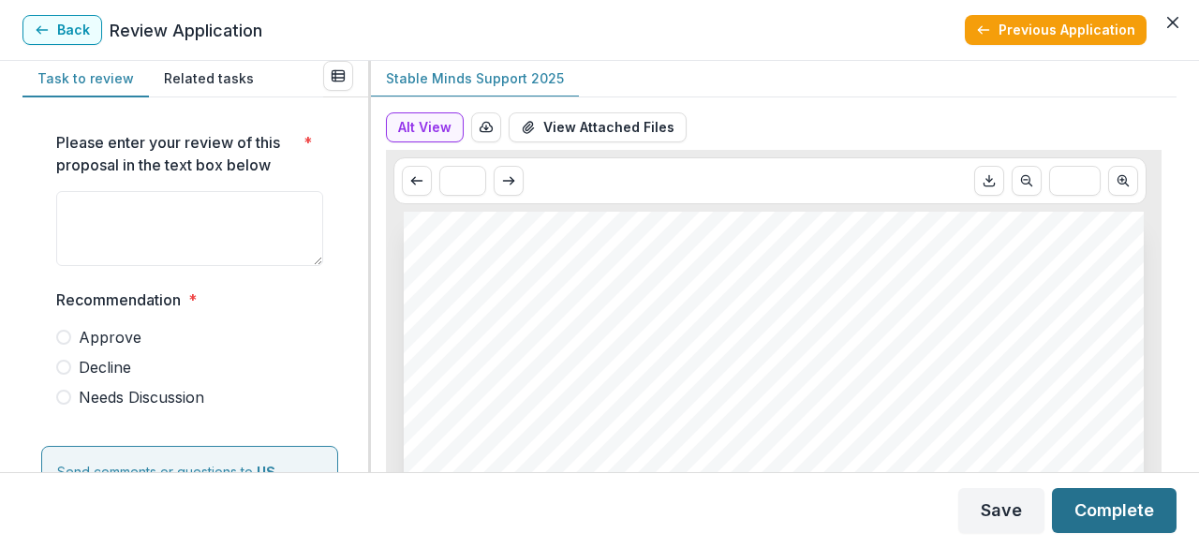
click at [1118, 509] on button "Complete" at bounding box center [1114, 510] width 125 height 45
